Goal: Navigation & Orientation: Go to known website

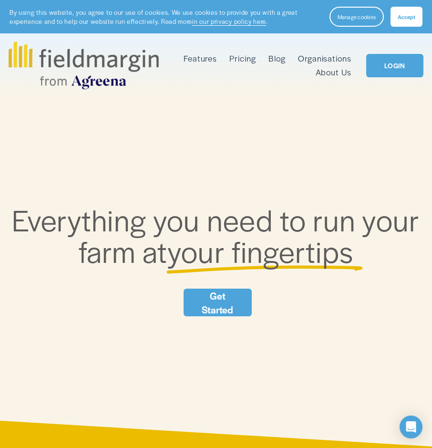
click at [406, 67] on link "LOGIN" at bounding box center [394, 65] width 57 height 23
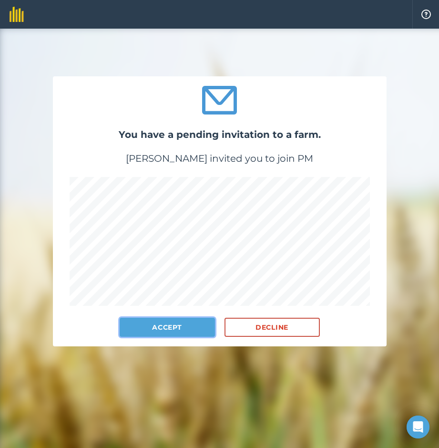
click at [161, 324] on button "Accept" at bounding box center [167, 327] width 95 height 19
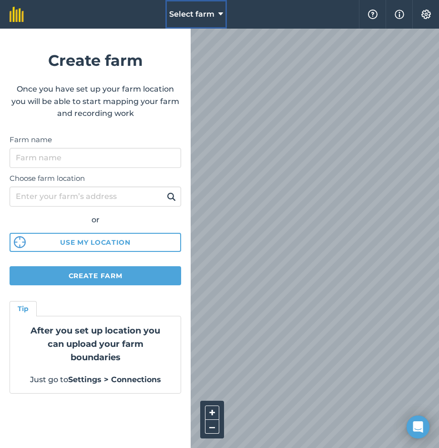
click at [216, 14] on button "Select farm" at bounding box center [196, 14] width 62 height 29
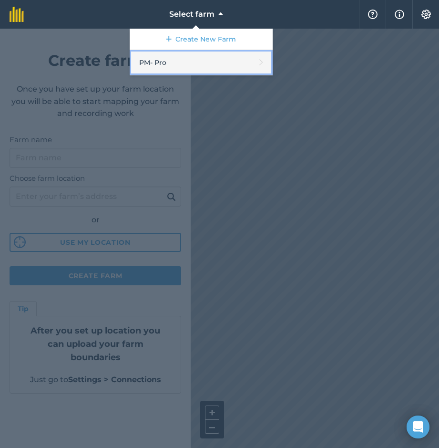
click at [155, 62] on link "PM - Pro" at bounding box center [201, 62] width 143 height 25
